Goal: Browse casually: Explore the website without a specific task or goal

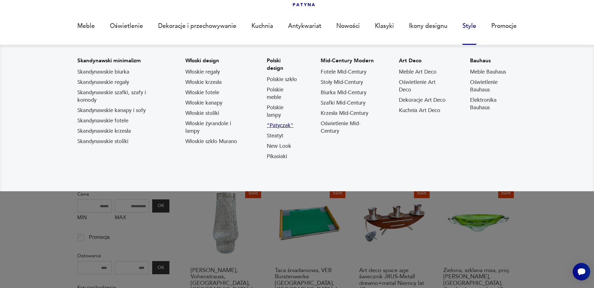
click at [281, 126] on link ""Patyczak"" at bounding box center [280, 126] width 27 height 8
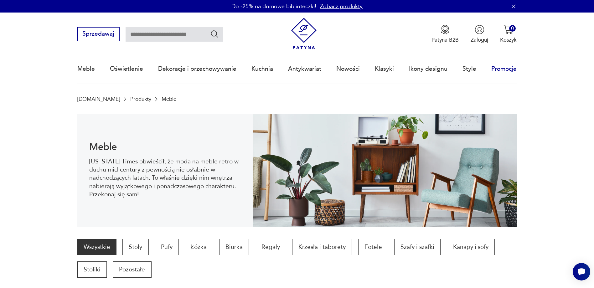
click at [507, 69] on link "Promocje" at bounding box center [504, 69] width 25 height 29
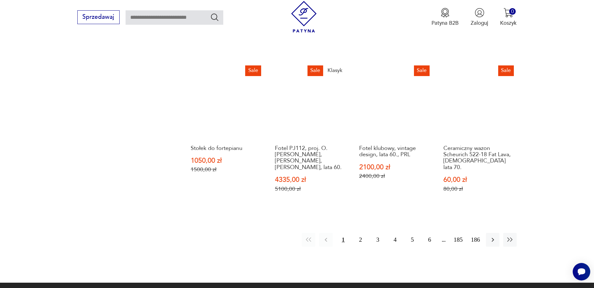
scroll to position [639, 0]
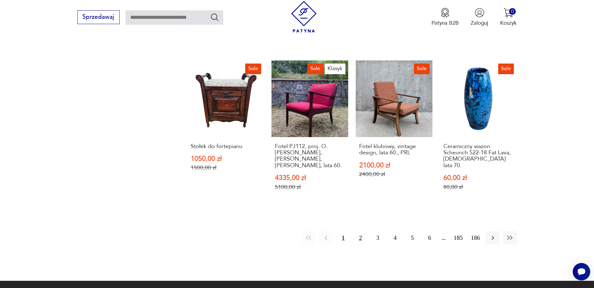
click at [358, 231] on button "2" at bounding box center [360, 237] width 13 height 13
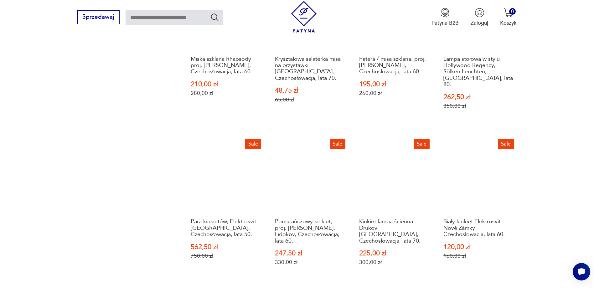
scroll to position [639, 0]
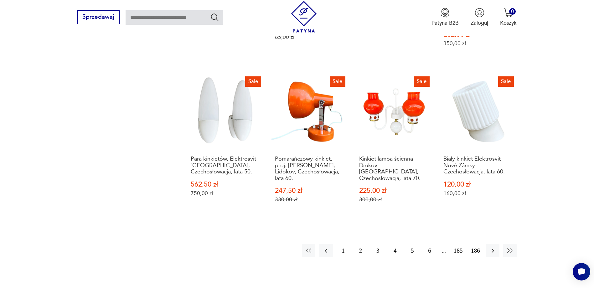
click at [378, 244] on button "3" at bounding box center [377, 250] width 13 height 13
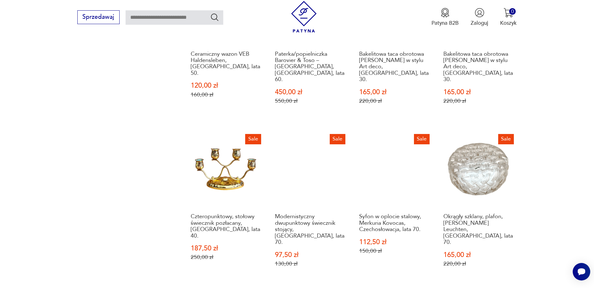
scroll to position [639, 0]
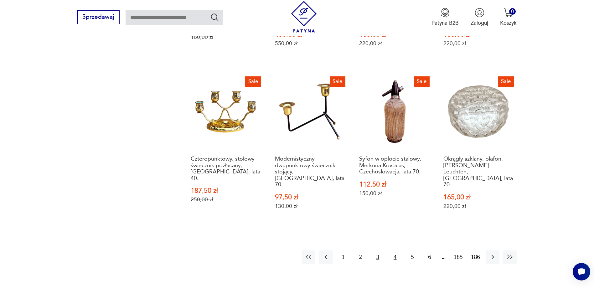
click at [396, 251] on button "4" at bounding box center [395, 257] width 13 height 13
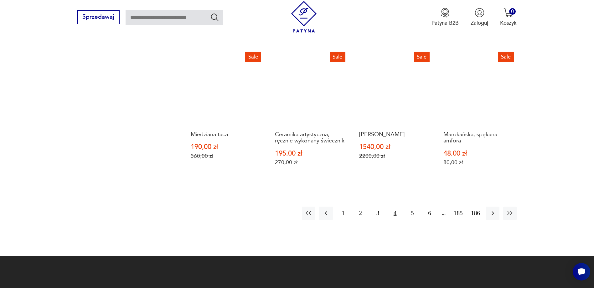
scroll to position [670, 0]
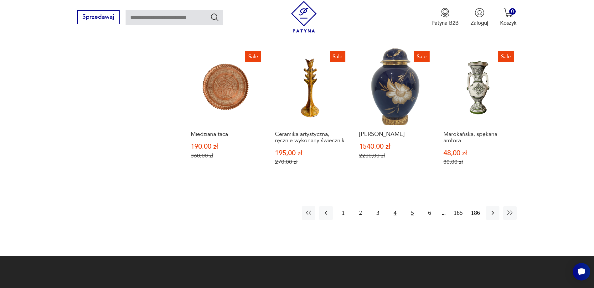
click at [413, 206] on button "5" at bounding box center [412, 212] width 13 height 13
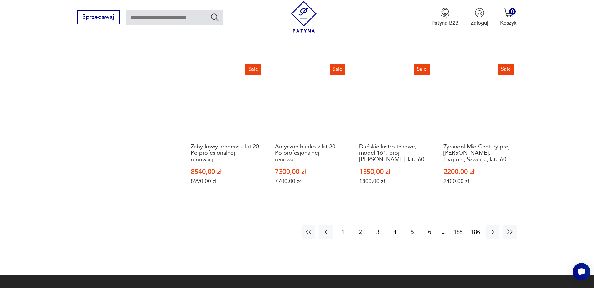
scroll to position [702, 0]
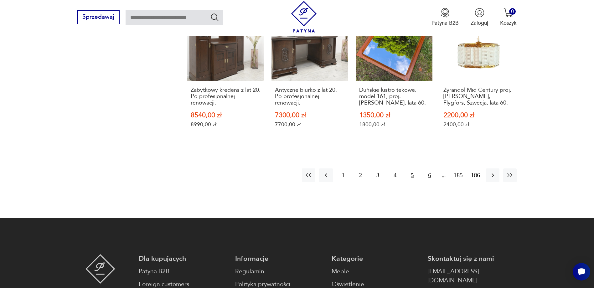
click at [430, 169] on button "6" at bounding box center [429, 175] width 13 height 13
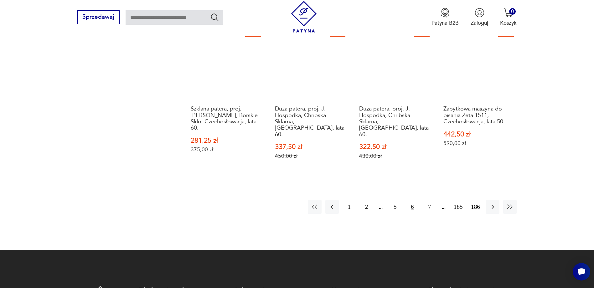
scroll to position [670, 0]
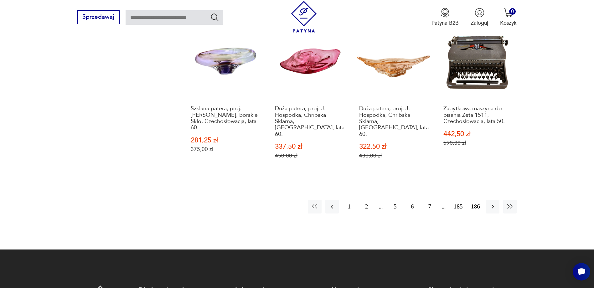
click at [429, 200] on button "7" at bounding box center [429, 206] width 13 height 13
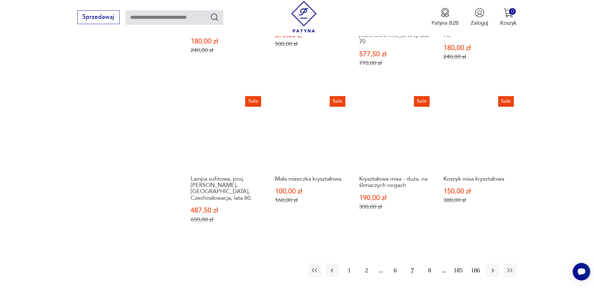
scroll to position [608, 0]
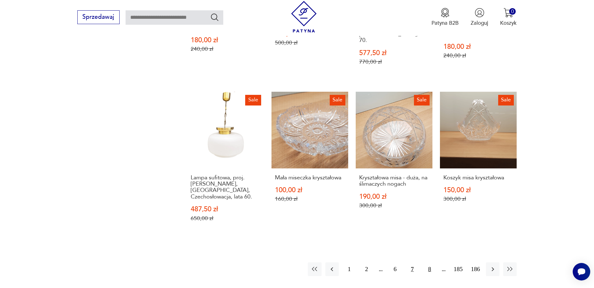
click at [429, 263] on button "8" at bounding box center [429, 269] width 13 height 13
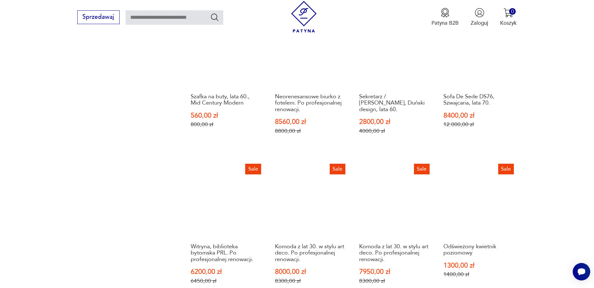
scroll to position [670, 0]
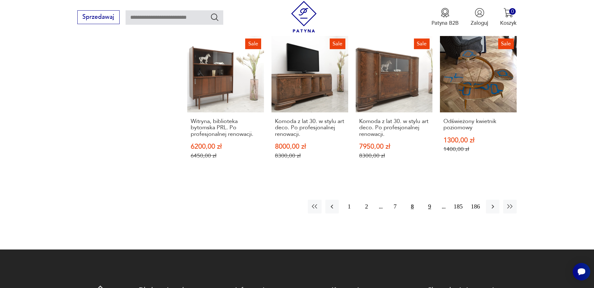
click at [430, 200] on button "9" at bounding box center [429, 206] width 13 height 13
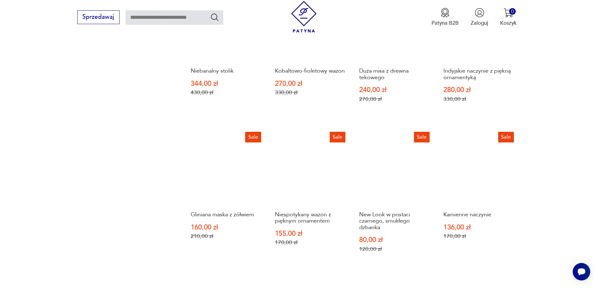
scroll to position [608, 0]
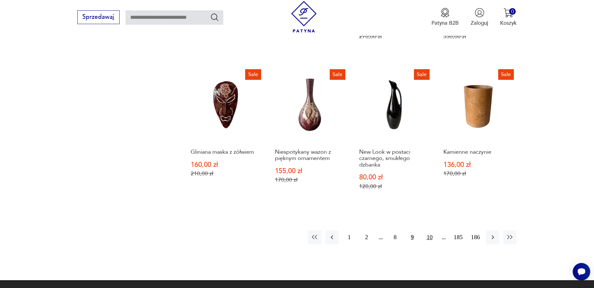
click at [430, 232] on button "10" at bounding box center [429, 237] width 13 height 13
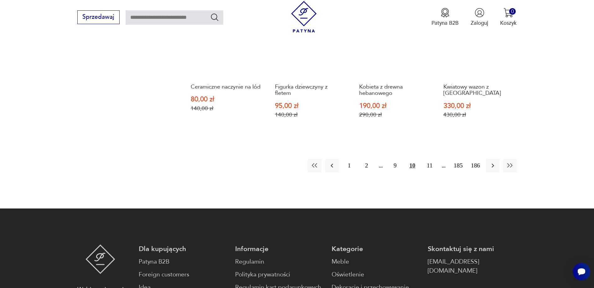
scroll to position [670, 0]
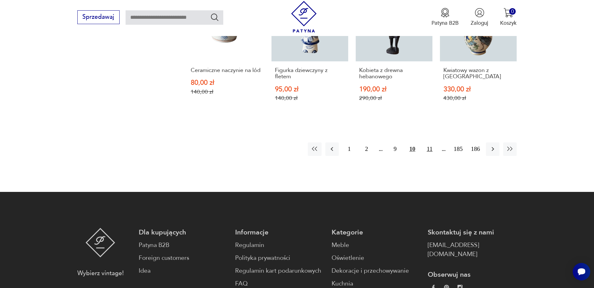
click at [431, 149] on button "11" at bounding box center [429, 149] width 13 height 13
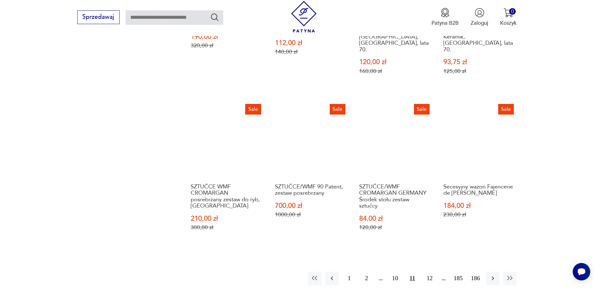
scroll to position [608, 0]
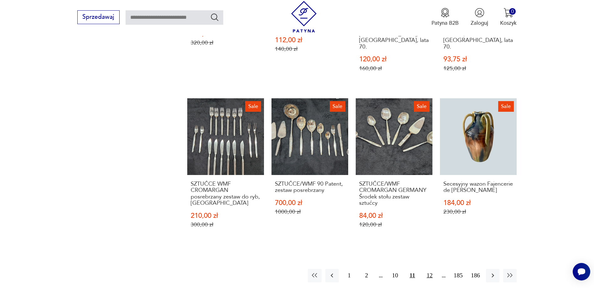
click at [431, 269] on button "12" at bounding box center [429, 275] width 13 height 13
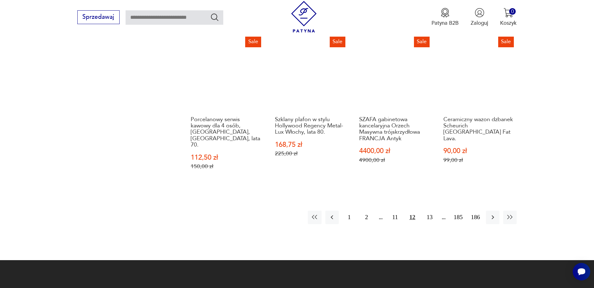
scroll to position [670, 0]
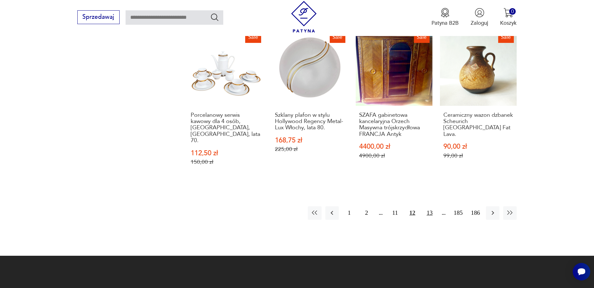
click at [432, 206] on button "13" at bounding box center [429, 212] width 13 height 13
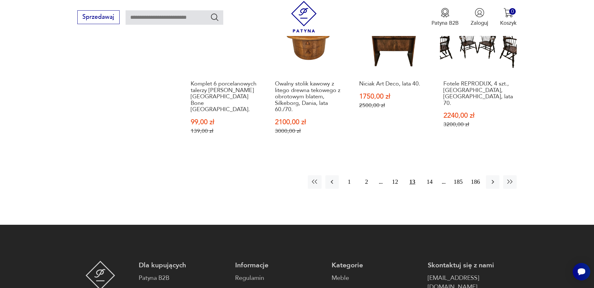
scroll to position [733, 0]
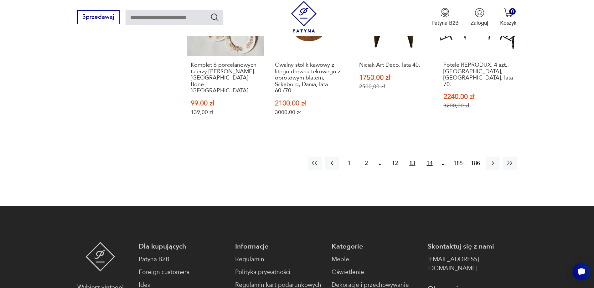
click at [429, 157] on button "14" at bounding box center [429, 163] width 13 height 13
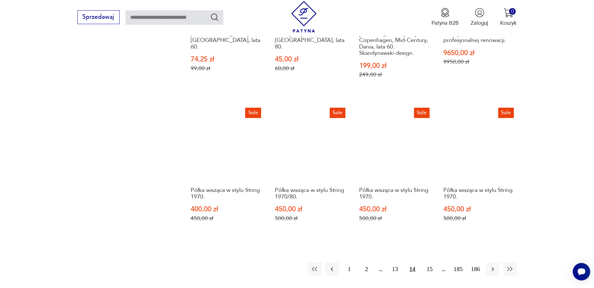
scroll to position [639, 0]
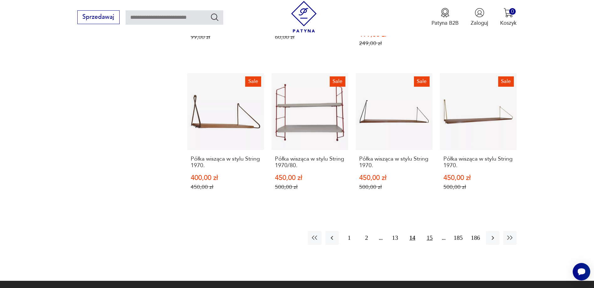
click at [431, 231] on button "15" at bounding box center [429, 237] width 13 height 13
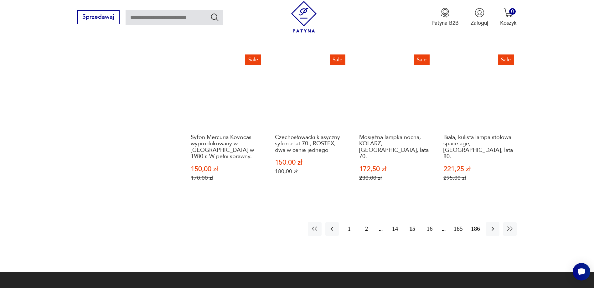
scroll to position [639, 0]
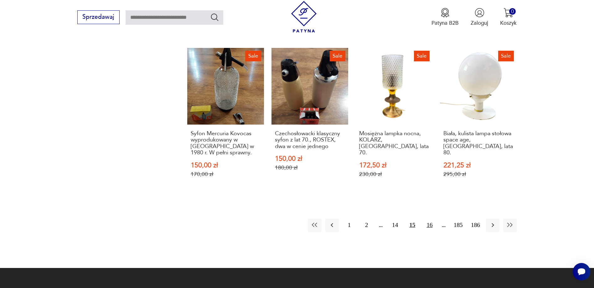
click at [431, 219] on button "16" at bounding box center [429, 225] width 13 height 13
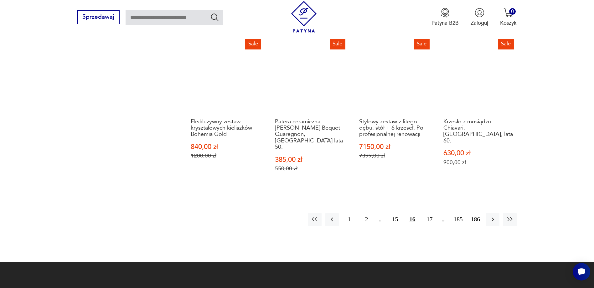
scroll to position [670, 0]
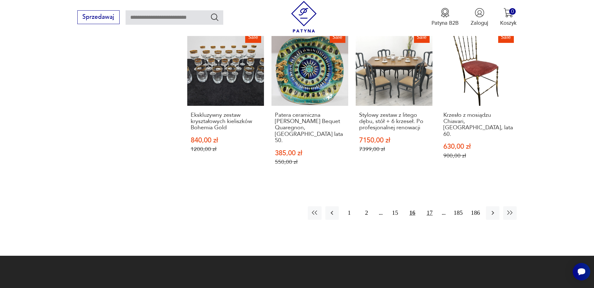
click at [429, 206] on button "17" at bounding box center [429, 212] width 13 height 13
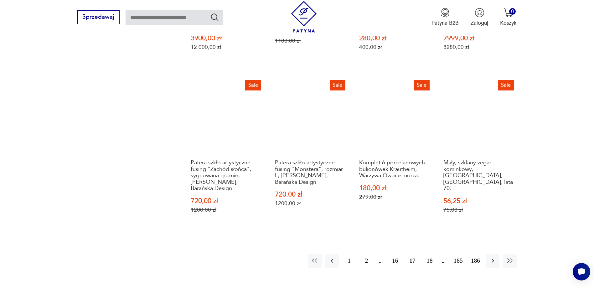
scroll to position [702, 0]
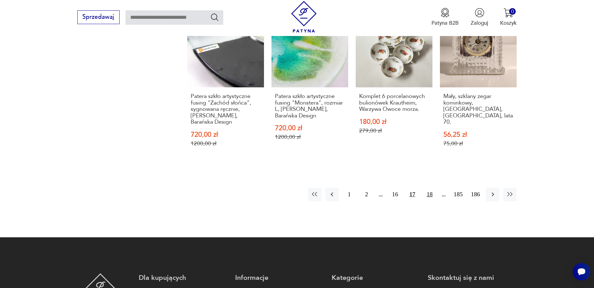
click at [431, 188] on button "18" at bounding box center [429, 194] width 13 height 13
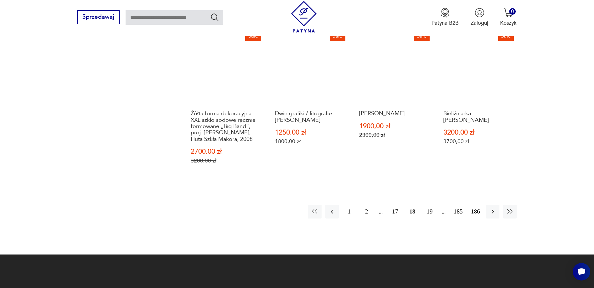
scroll to position [670, 0]
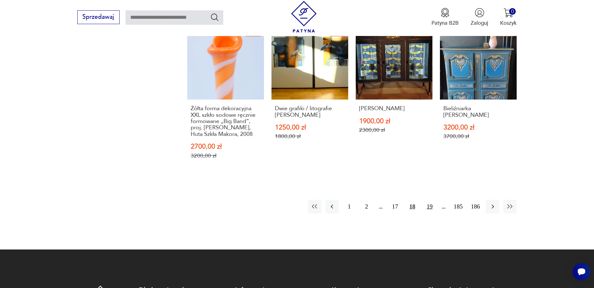
click at [430, 200] on button "19" at bounding box center [429, 206] width 13 height 13
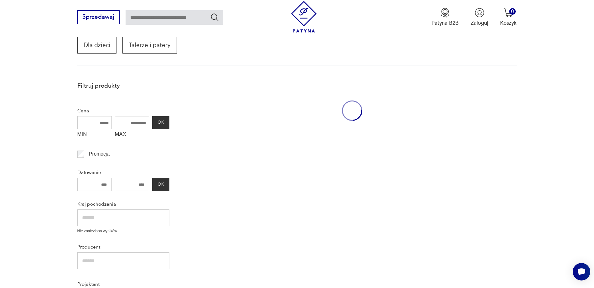
scroll to position [106, 0]
